Goal: Transaction & Acquisition: Subscribe to service/newsletter

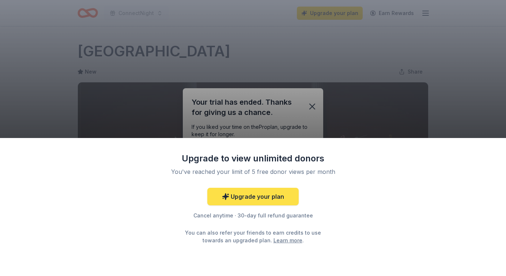
click at [271, 194] on link "Upgrade your plan" at bounding box center [252, 197] width 91 height 18
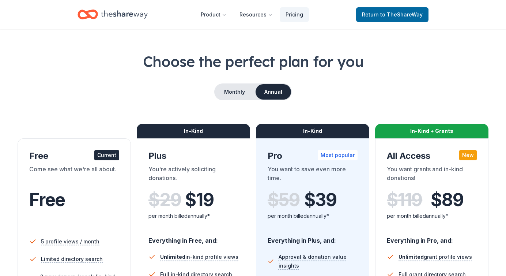
scroll to position [20, 0]
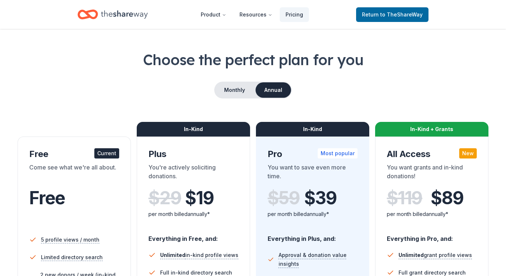
click at [233, 150] on div "Plus" at bounding box center [193, 154] width 90 height 12
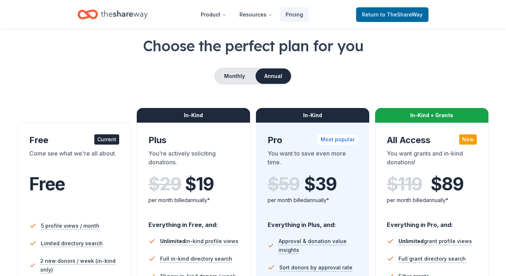
scroll to position [37, 0]
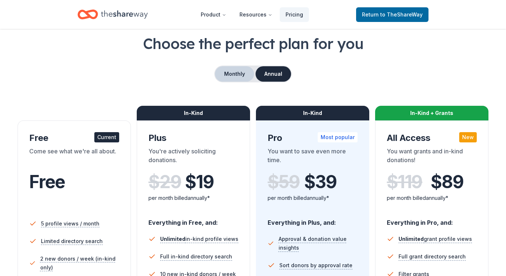
click at [239, 73] on button "Monthly" at bounding box center [234, 73] width 39 height 15
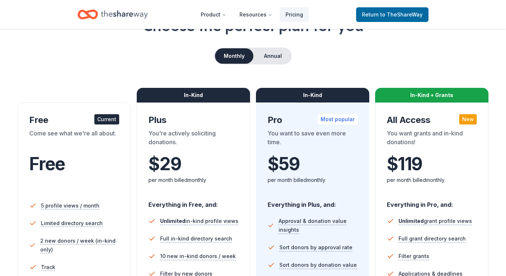
scroll to position [56, 0]
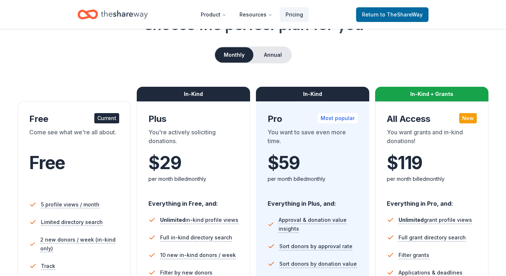
click at [218, 162] on div "$ 29 $" at bounding box center [193, 162] width 90 height 20
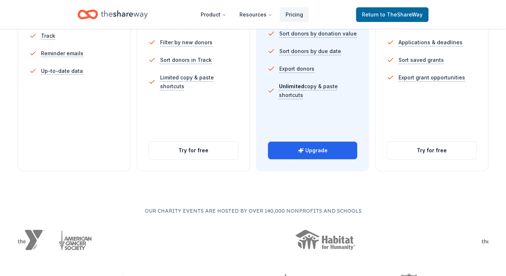
scroll to position [287, 0]
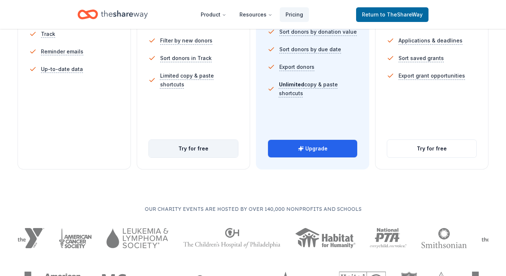
click at [191, 151] on button "Try for free" at bounding box center [193, 149] width 89 height 18
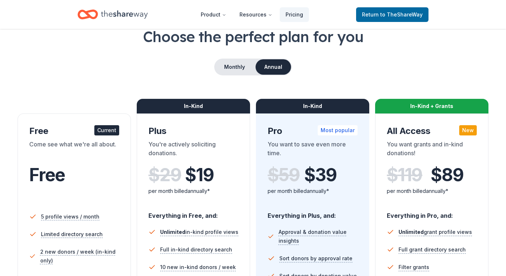
scroll to position [41, 0]
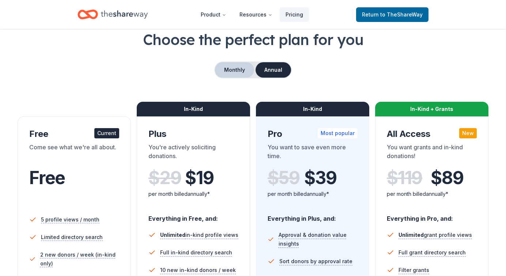
click at [229, 73] on button "Monthly" at bounding box center [234, 69] width 39 height 15
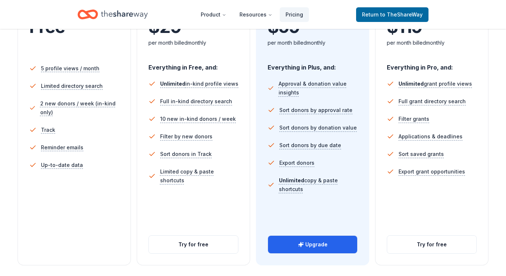
scroll to position [192, 0]
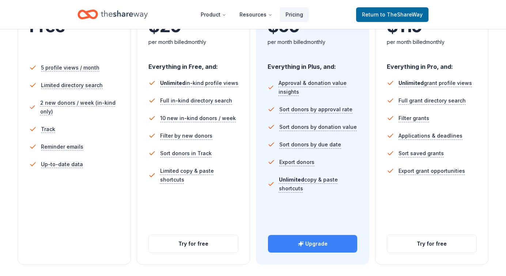
click at [312, 241] on button "Upgrade" at bounding box center [312, 244] width 89 height 18
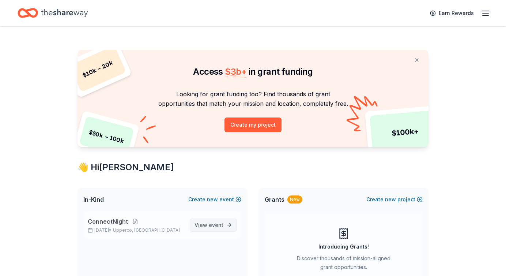
click at [212, 223] on span "event" at bounding box center [216, 225] width 15 height 6
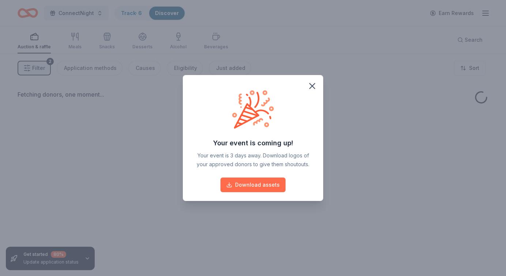
click at [251, 187] on button "Download assets" at bounding box center [252, 184] width 65 height 15
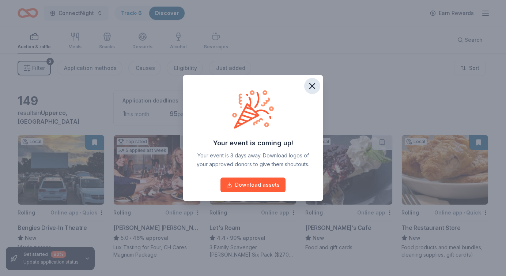
click at [313, 85] on icon "button" at bounding box center [312, 85] width 5 height 5
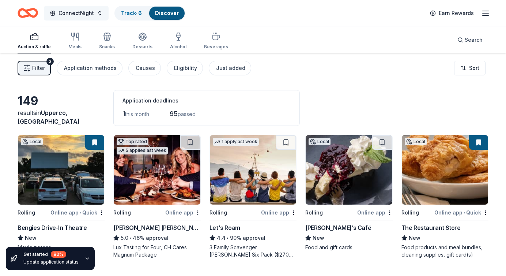
click at [87, 12] on span "ConnectNight" at bounding box center [76, 13] width 35 height 9
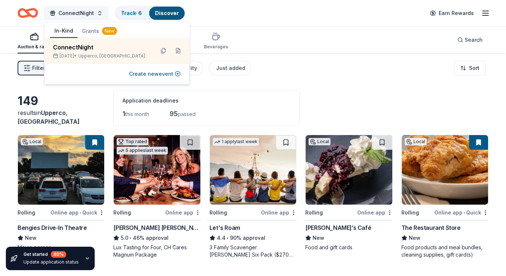
click at [87, 12] on span "ConnectNight" at bounding box center [76, 13] width 35 height 9
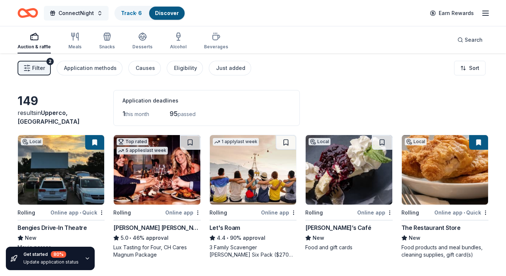
click at [87, 12] on span "ConnectNight" at bounding box center [76, 13] width 35 height 9
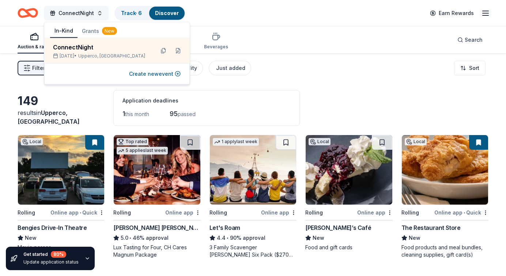
click at [87, 12] on span "ConnectNight" at bounding box center [76, 13] width 35 height 9
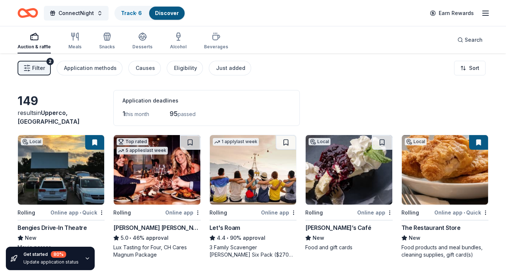
click at [487, 12] on icon "button" at bounding box center [485, 13] width 9 height 9
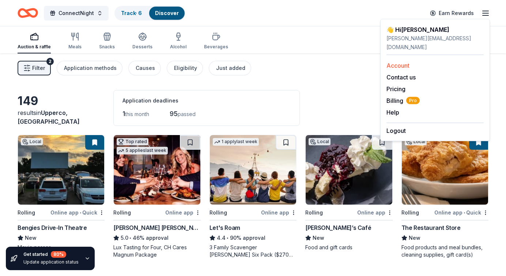
click at [401, 62] on link "Account" at bounding box center [398, 65] width 23 height 7
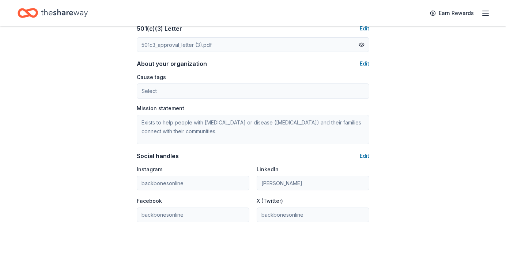
scroll to position [456, 0]
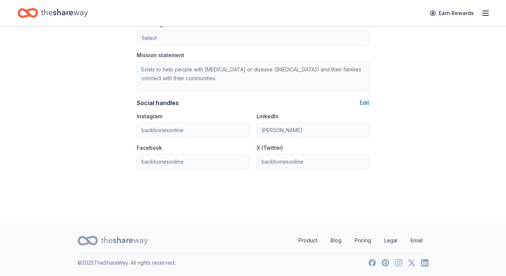
click at [487, 11] on line "button" at bounding box center [486, 11] width 6 height 0
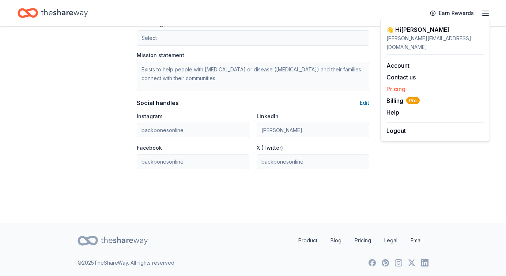
click at [400, 85] on link "Pricing" at bounding box center [396, 88] width 19 height 7
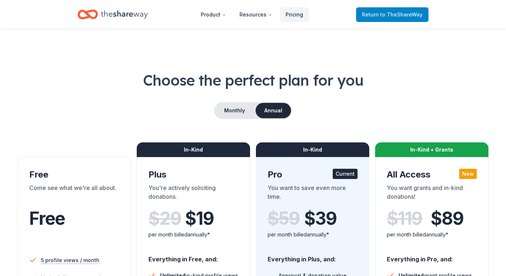
click at [409, 16] on span "to TheShareWay" at bounding box center [401, 14] width 42 height 6
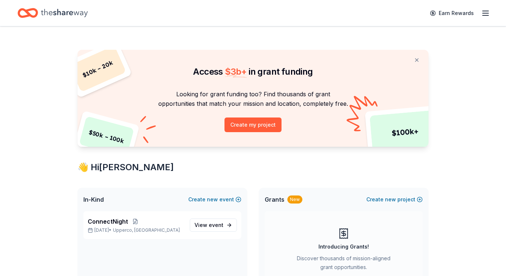
click at [485, 14] on icon "button" at bounding box center [485, 13] width 9 height 9
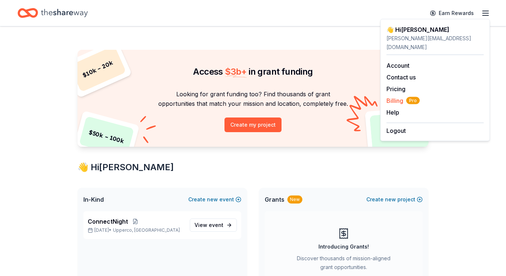
click at [396, 96] on span "Billing Pro" at bounding box center [403, 100] width 33 height 9
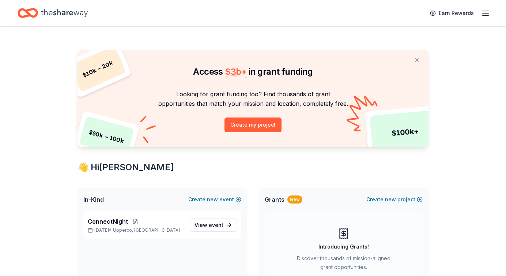
click at [486, 11] on icon "button" at bounding box center [485, 13] width 9 height 9
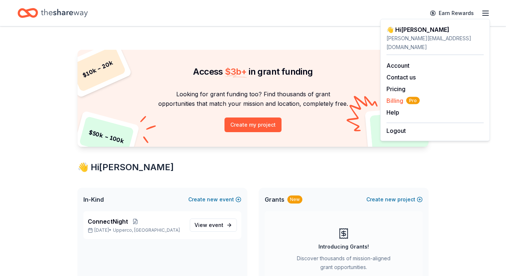
click at [400, 96] on span "Billing Pro" at bounding box center [403, 100] width 33 height 9
